Goal: Find specific page/section: Find specific page/section

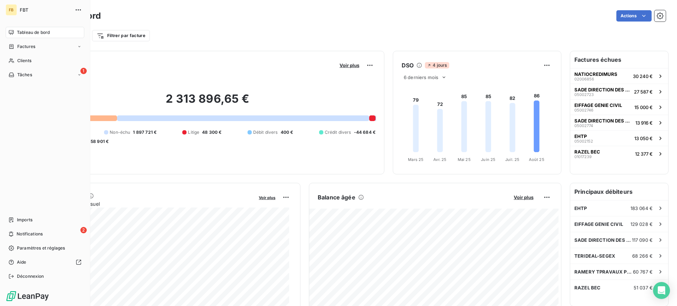
click at [17, 48] on span "Factures" at bounding box center [26, 46] width 18 height 6
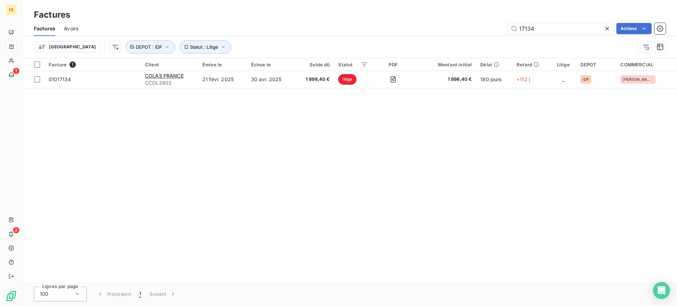
click at [605, 31] on icon at bounding box center [607, 28] width 7 height 7
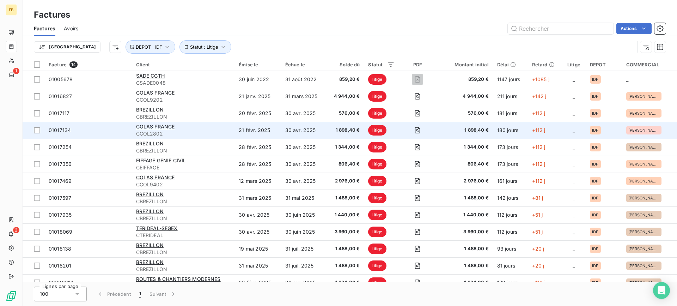
click at [264, 124] on td "21 févr. 2025" at bounding box center [257, 130] width 46 height 17
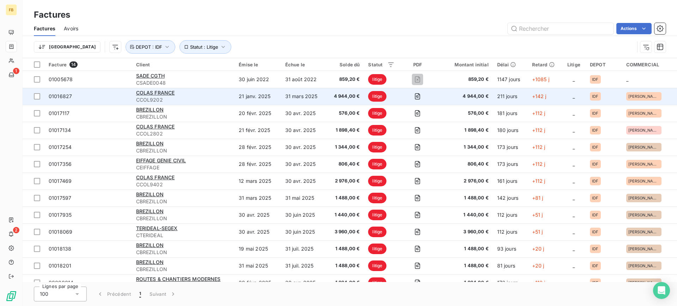
click at [225, 97] on span "CCOL9202" at bounding box center [183, 99] width 94 height 7
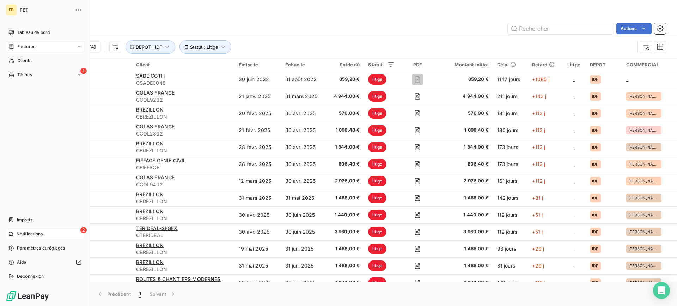
click at [18, 229] on div "2 Notifications" at bounding box center [45, 233] width 79 height 11
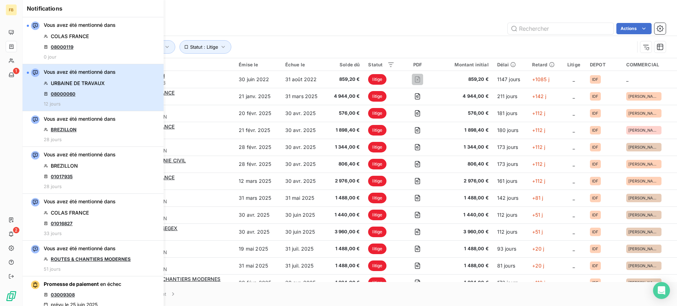
click at [86, 97] on div "Vous avez été mentionné dans URBAINE DE TRAVAUX 08000060 12 jours" at bounding box center [80, 87] width 72 height 38
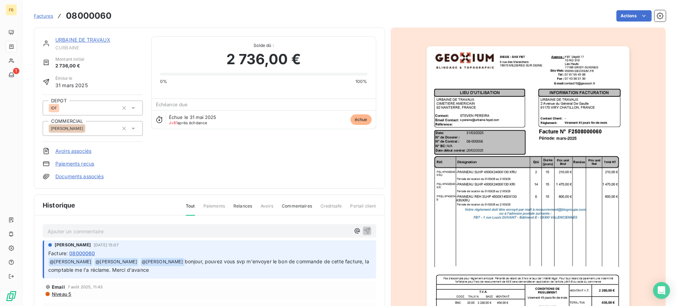
click at [532, 167] on img "button" at bounding box center [528, 189] width 203 height 287
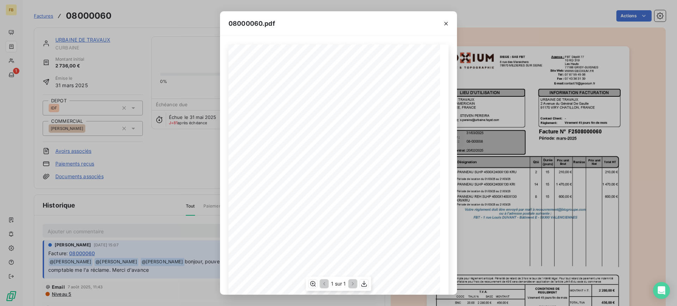
scroll to position [35, 0]
click at [444, 27] on button "button" at bounding box center [445, 23] width 11 height 11
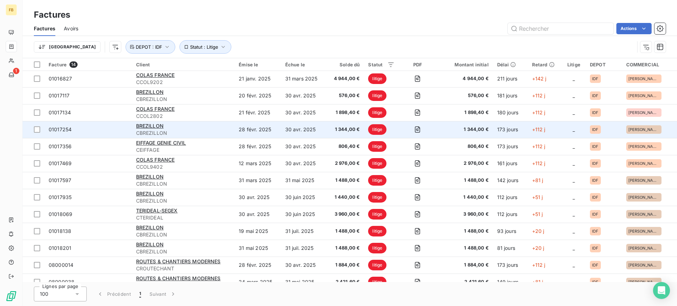
scroll to position [26, 0]
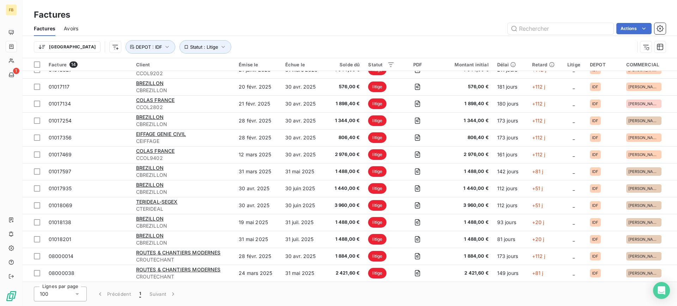
click at [409, 26] on div "Actions" at bounding box center [376, 28] width 579 height 11
